Goal: Task Accomplishment & Management: Use online tool/utility

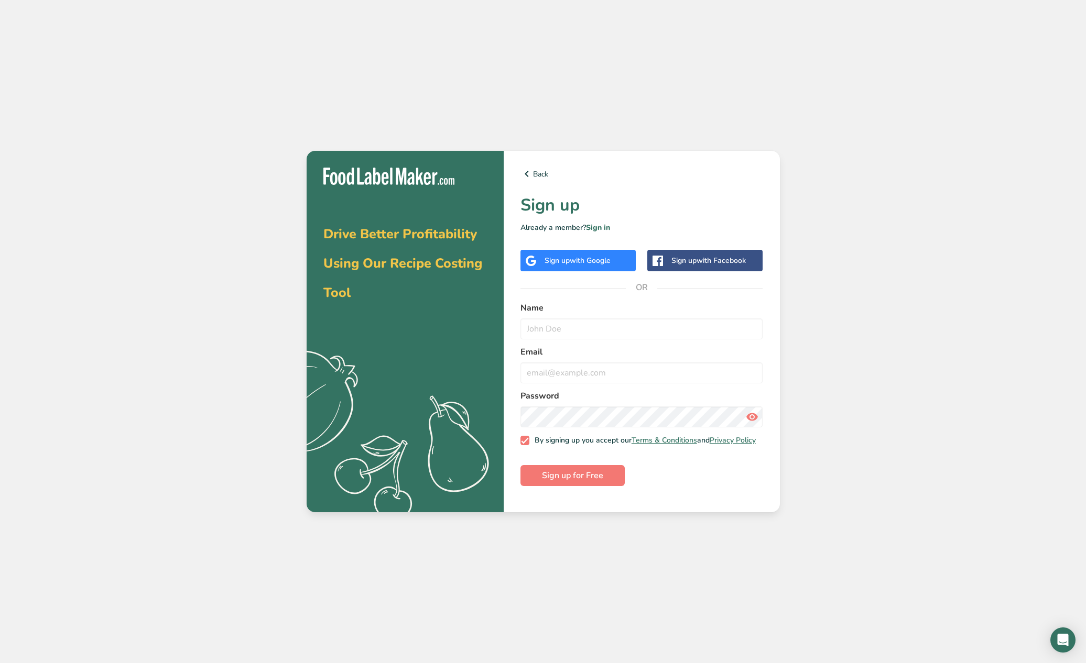
click at [545, 254] on div "Sign up with Google" at bounding box center [577, 260] width 115 height 21
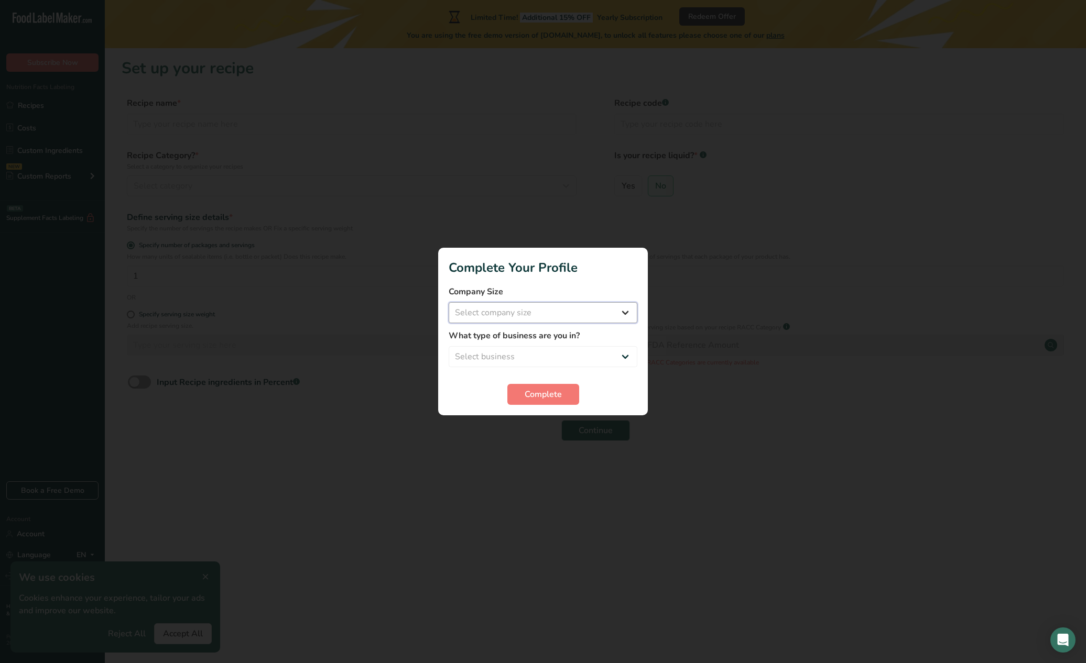
click at [560, 313] on select "Select company size Fewer than 10 Employees 10 to 50 Employees 51 to 500 Employ…" at bounding box center [542, 312] width 189 height 21
select select "1"
click at [448, 302] on select "Select company size Fewer than 10 Employees 10 to 50 Employees 51 to 500 Employ…" at bounding box center [542, 312] width 189 height 21
click at [550, 355] on select "Select business Packaged Food Manufacturer Restaurant & Cafe Bakery Meal Plans …" at bounding box center [542, 356] width 189 height 21
select select "8"
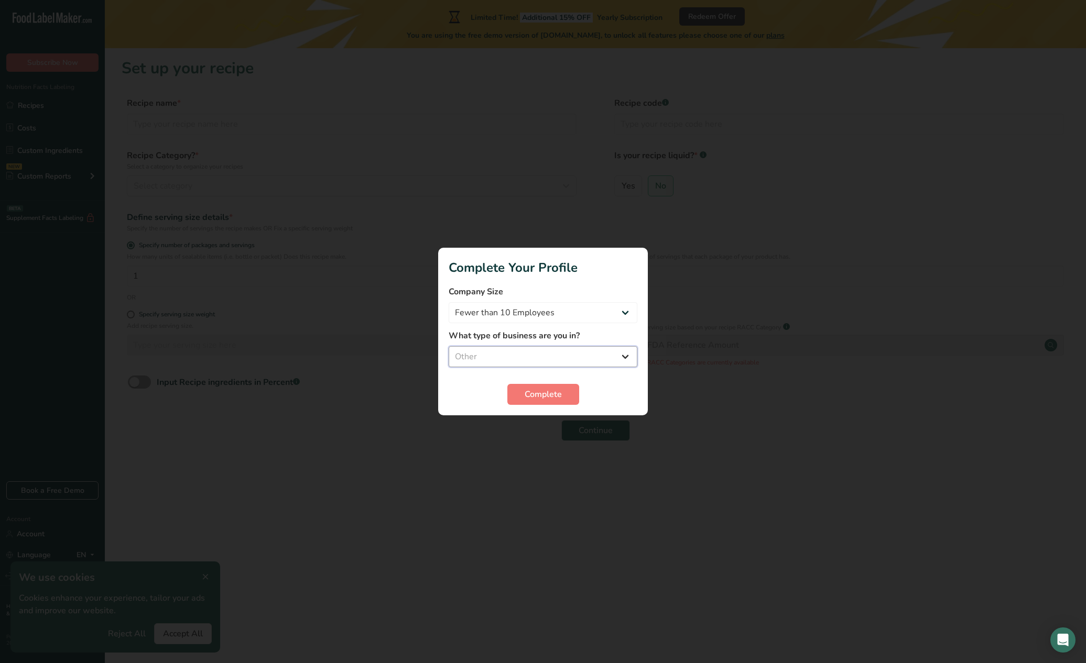
click at [448, 346] on select "Select business Packaged Food Manufacturer Restaurant & Cafe Bakery Meal Plans …" at bounding box center [542, 356] width 189 height 21
click at [540, 388] on span "Complete" at bounding box center [542, 394] width 37 height 13
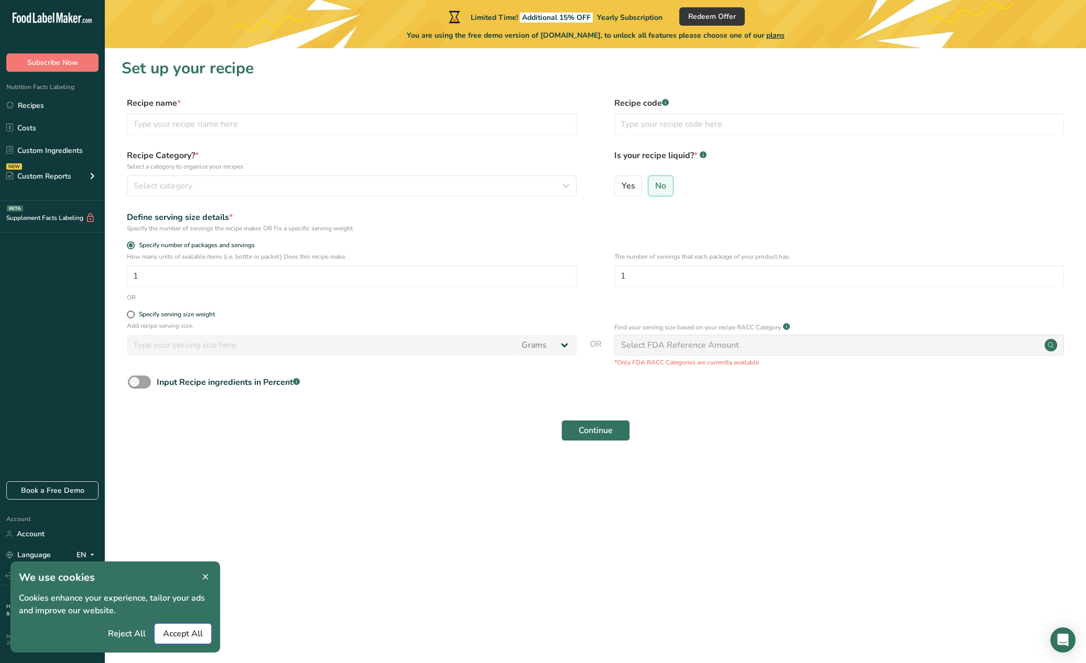
click at [171, 630] on span "Accept All" at bounding box center [183, 634] width 40 height 13
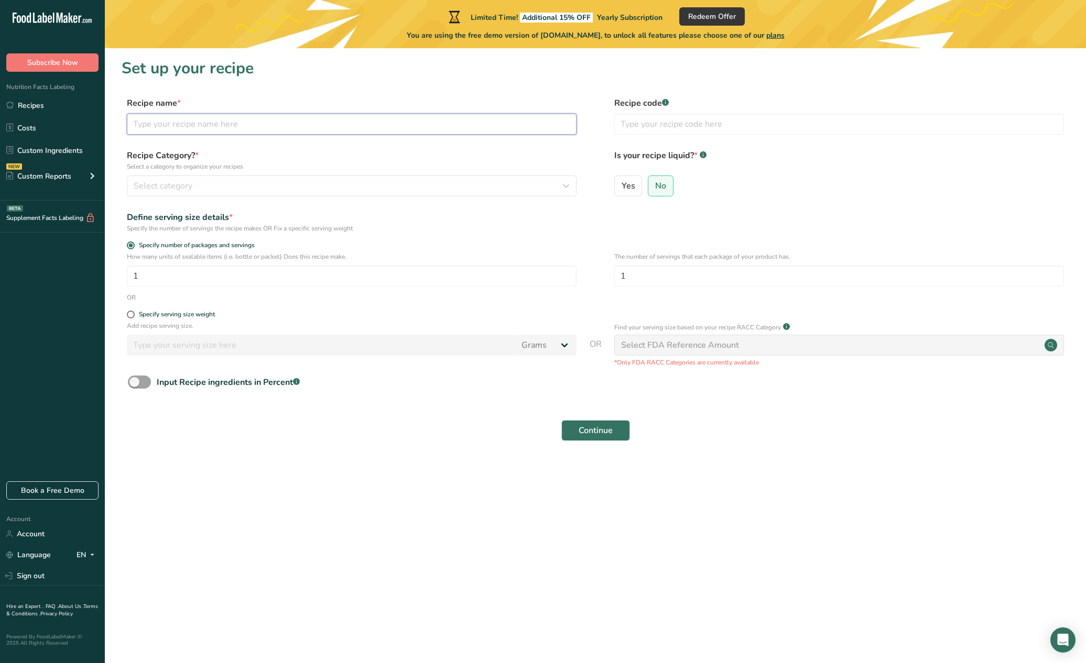
click at [259, 119] on input "text" at bounding box center [352, 124] width 450 height 21
click at [246, 281] on input "1" at bounding box center [352, 276] width 450 height 21
click at [51, 154] on link "Custom Ingredients" at bounding box center [52, 150] width 105 height 20
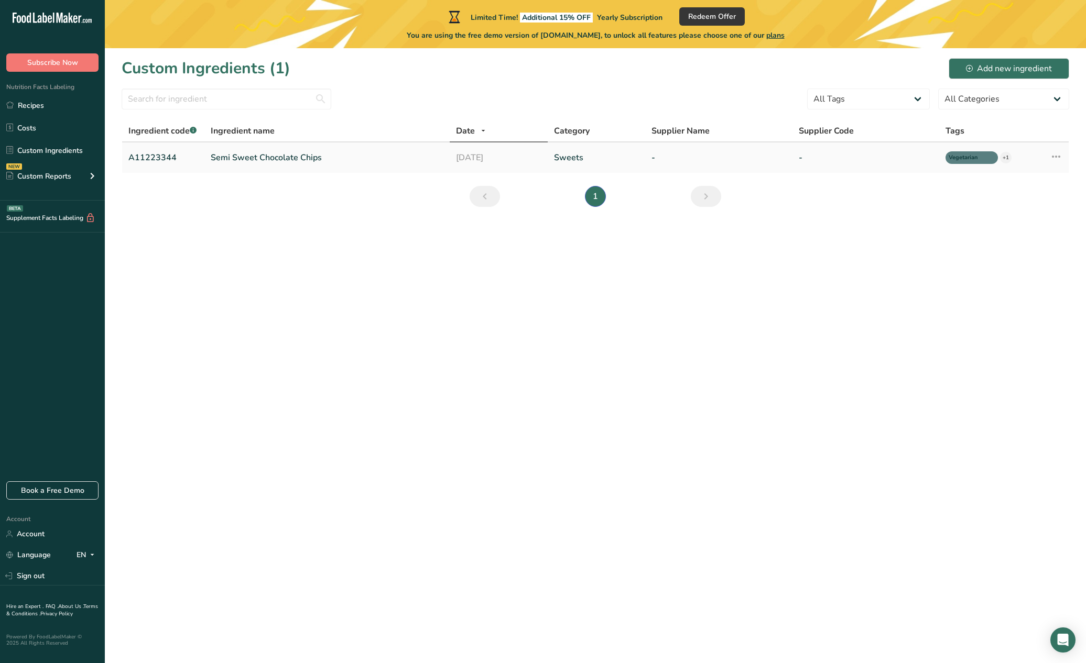
click at [244, 159] on link "Semi Sweet Chocolate Chips" at bounding box center [327, 157] width 232 height 13
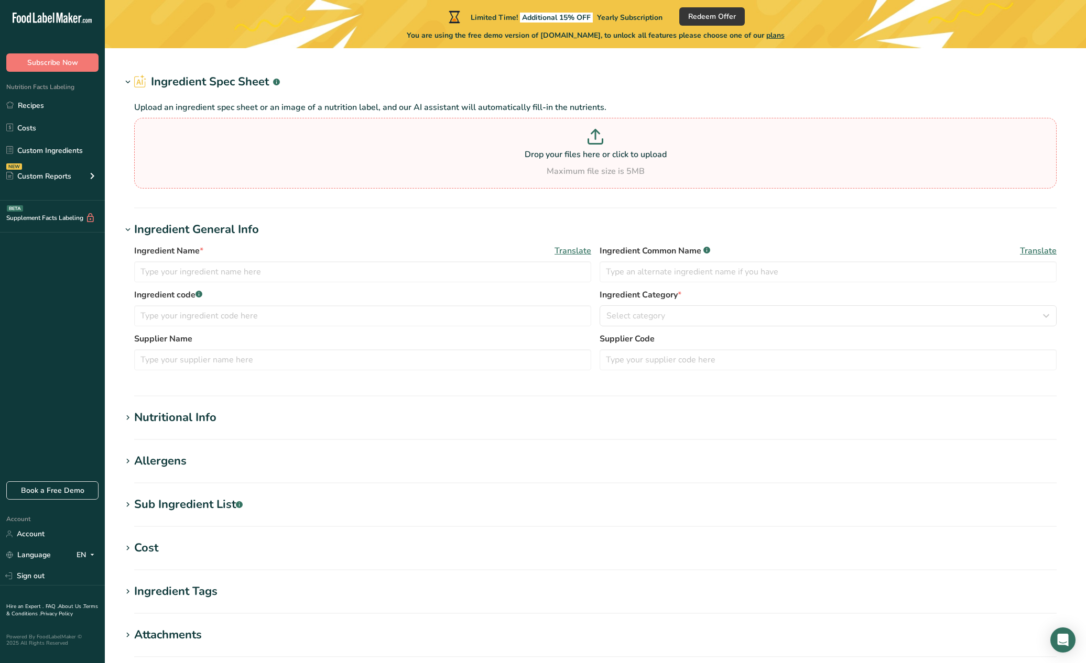
type input "Semi Sweet Chocolate Chips"
type input "Choco Chips"
type input "A11223344"
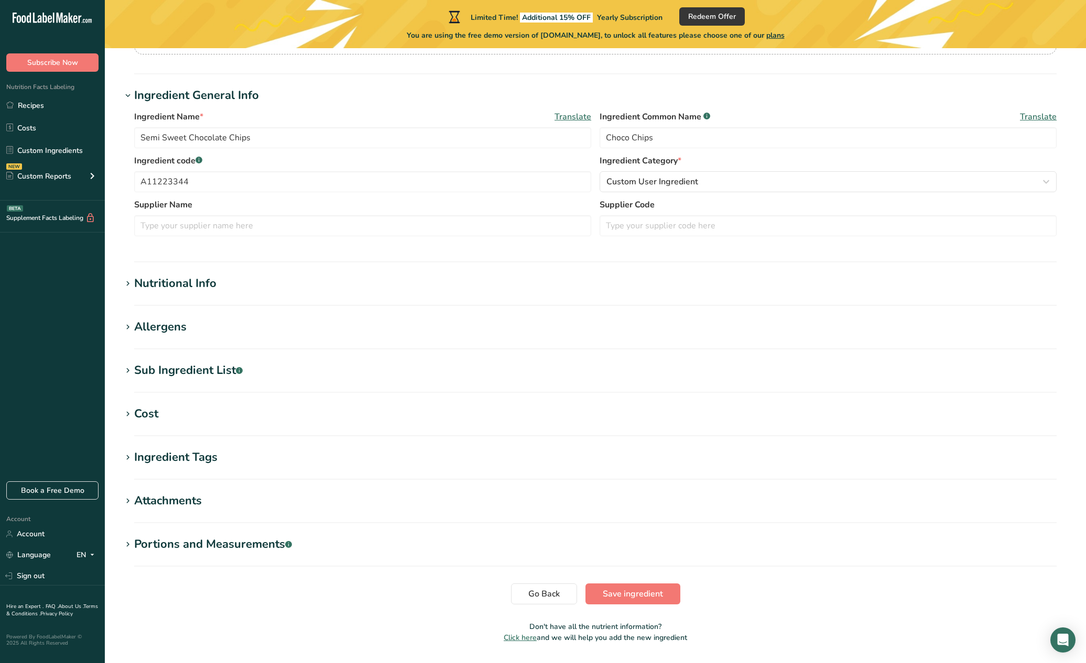
scroll to position [160, 0]
click at [180, 280] on div "Nutritional Info" at bounding box center [175, 281] width 82 height 17
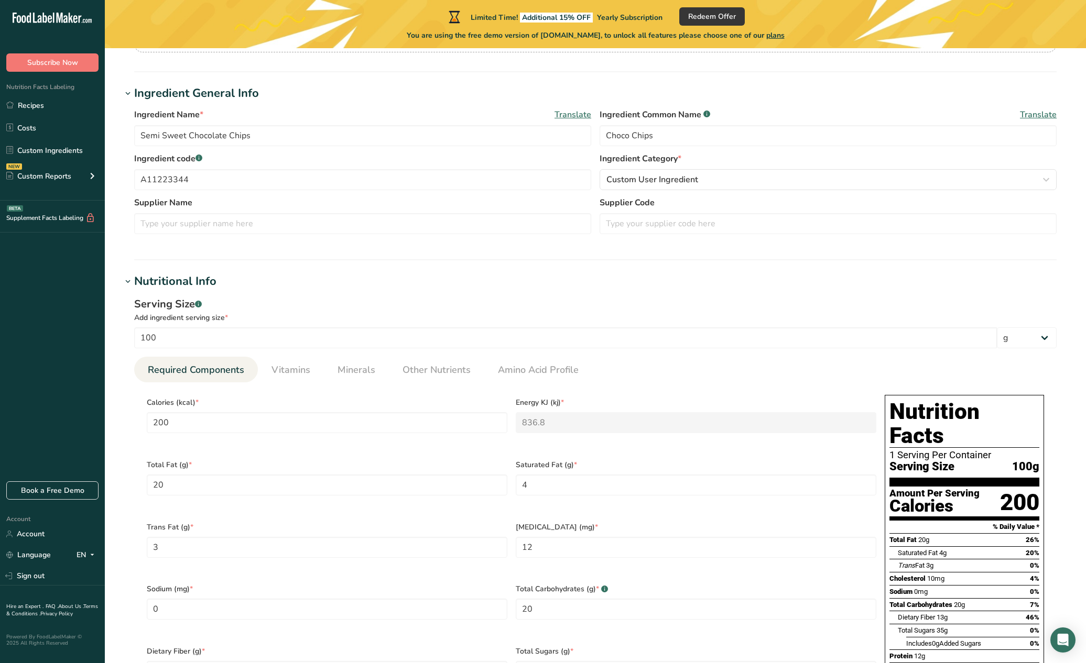
click at [179, 279] on div "Nutritional Info" at bounding box center [175, 281] width 82 height 17
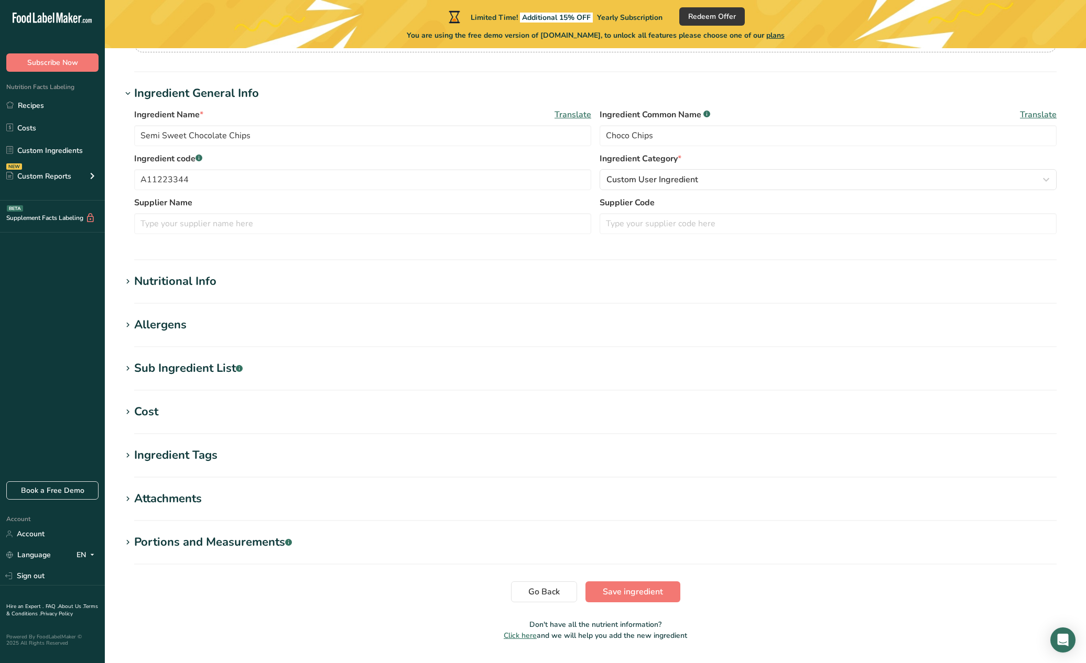
click at [179, 279] on div "Nutritional Info" at bounding box center [175, 281] width 82 height 17
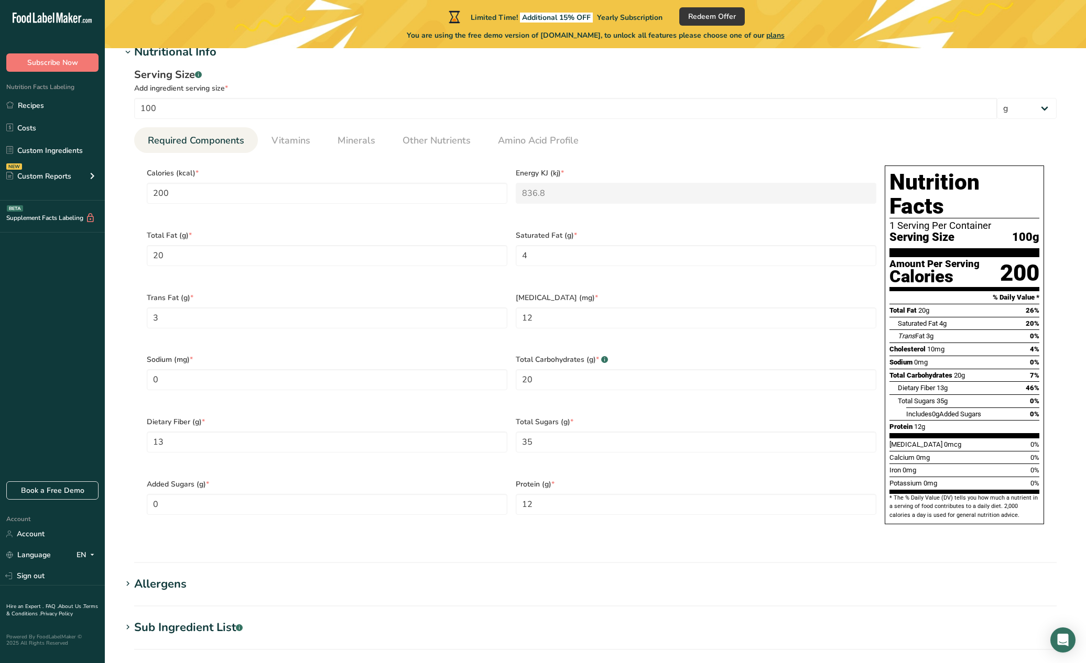
scroll to position [392, 0]
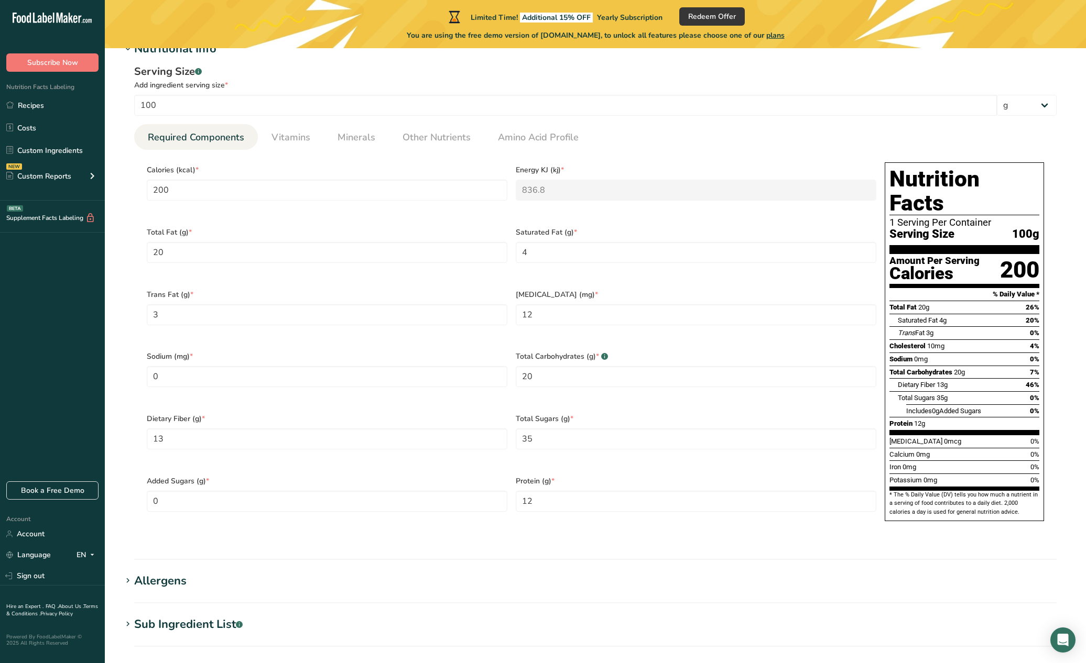
click at [978, 366] on div "Total Carbohydrates 20g 7%" at bounding box center [964, 372] width 150 height 13
click at [1048, 112] on select "g kg mg mcg lb oz l mL fl oz tbsp tsp cup qt gallon" at bounding box center [1027, 105] width 60 height 21
click at [997, 95] on select "g kg mg mcg lb oz l mL fl oz tbsp tsp cup qt gallon" at bounding box center [1027, 105] width 60 height 21
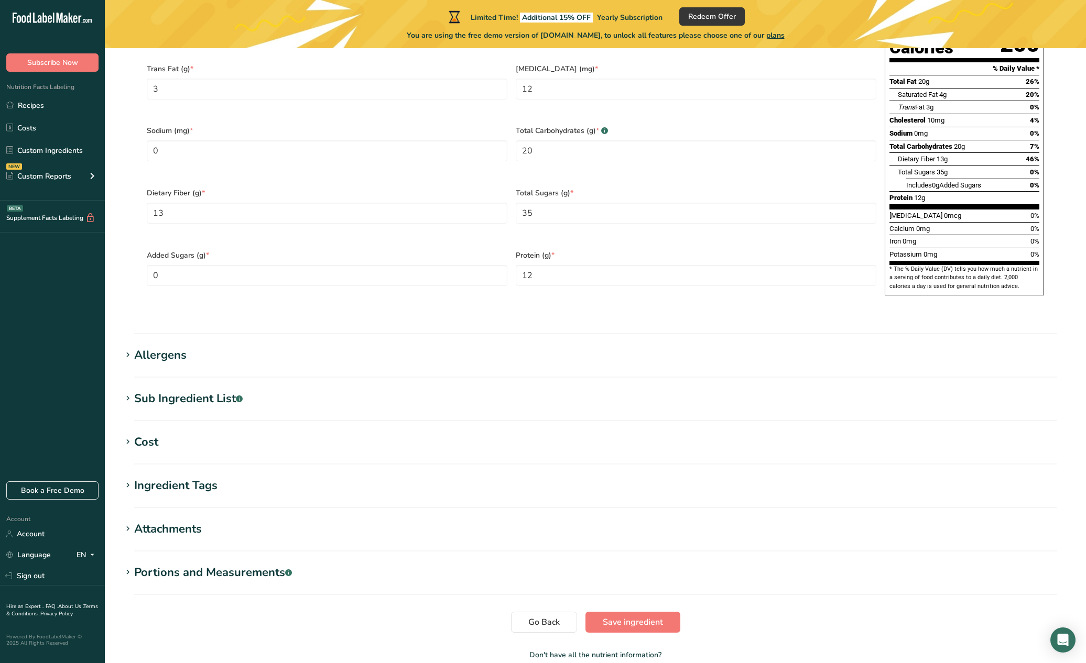
scroll to position [653, 0]
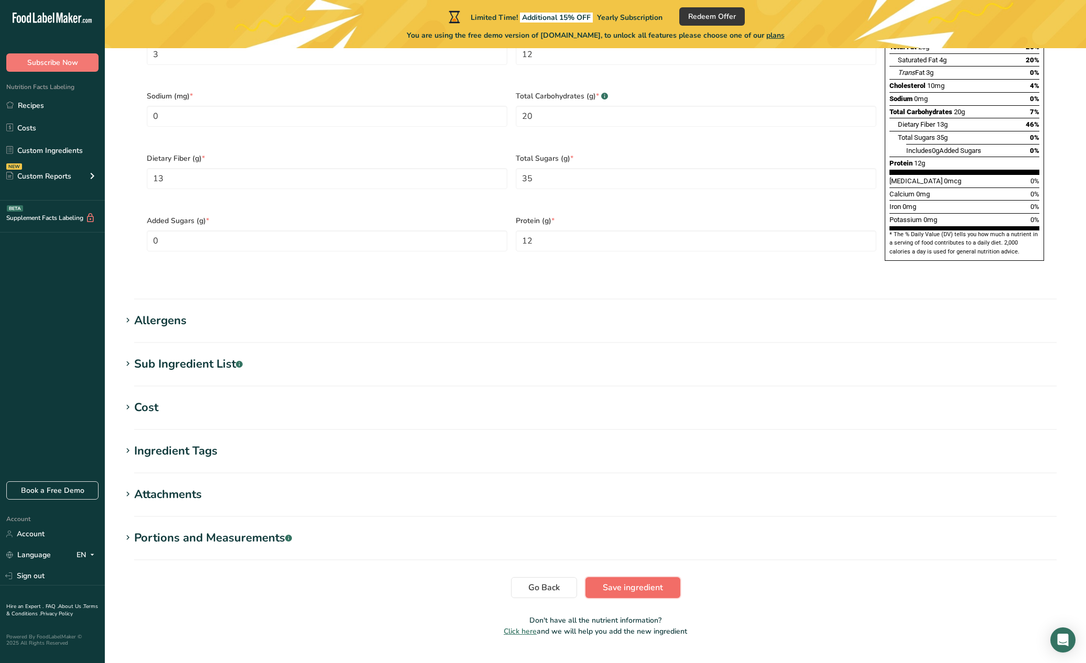
click at [649, 582] on span "Save ingredient" at bounding box center [633, 588] width 60 height 13
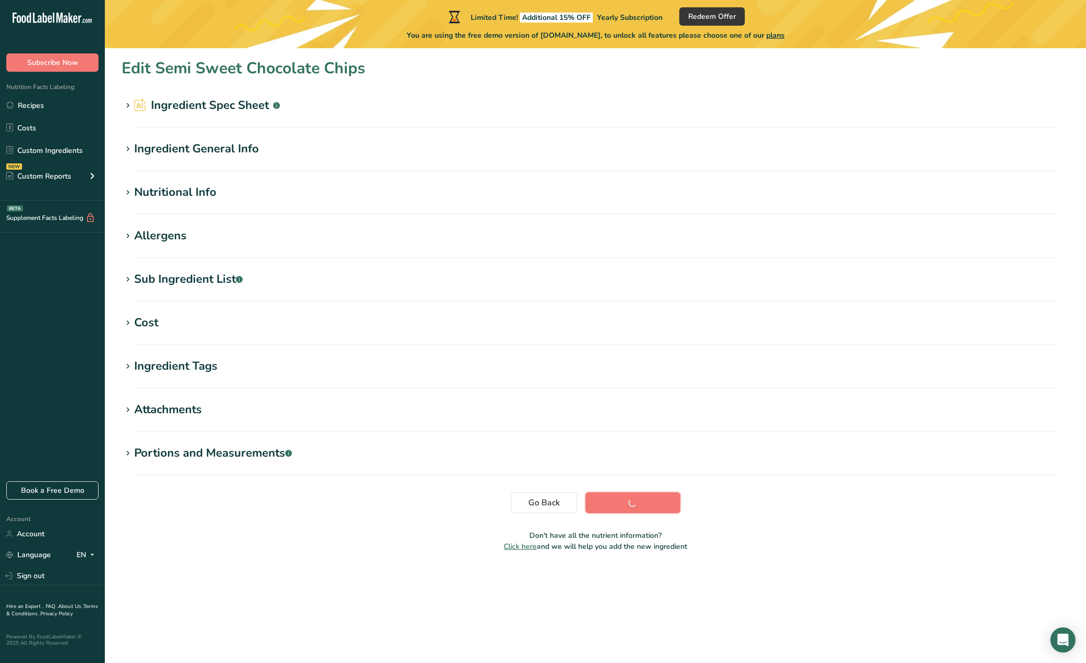
scroll to position [0, 0]
